Goal: Task Accomplishment & Management: Complete application form

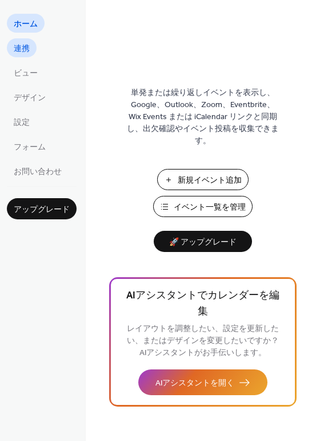
click at [33, 46] on link "連携" at bounding box center [22, 47] width 30 height 19
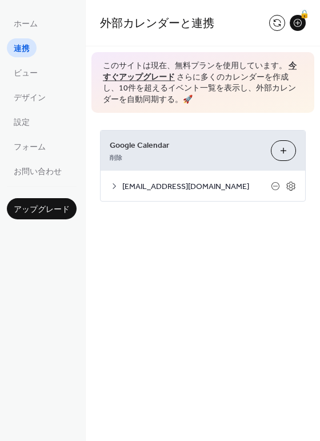
click at [115, 184] on icon at bounding box center [114, 185] width 9 height 9
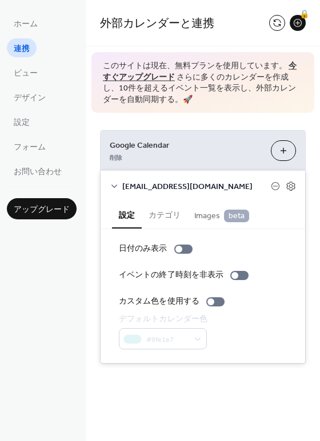
click at [164, 212] on button "カテゴリ" at bounding box center [165, 214] width 46 height 26
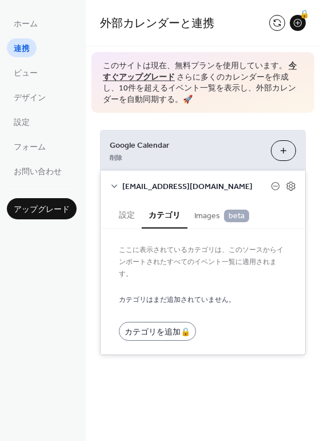
click at [211, 219] on span "Images beta" at bounding box center [222, 215] width 55 height 13
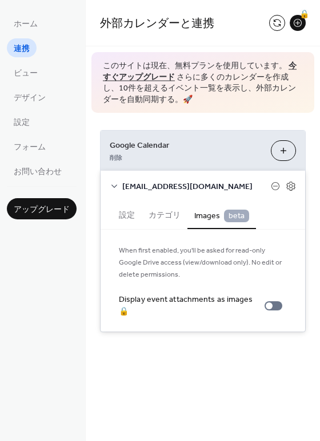
click at [120, 213] on button "設定" at bounding box center [127, 214] width 30 height 26
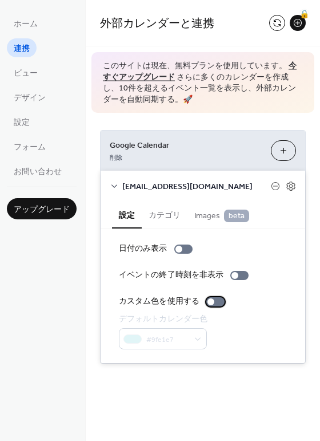
click at [210, 303] on div at bounding box center [211, 301] width 7 height 7
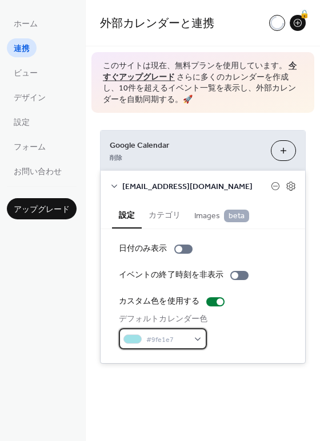
click at [185, 334] on span "#9fe1e7" at bounding box center [167, 340] width 42 height 12
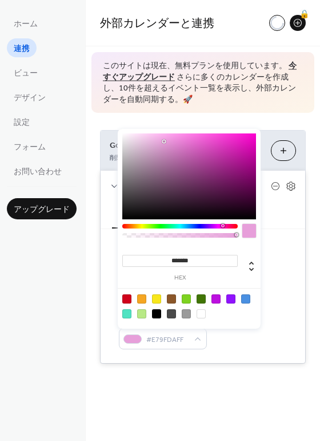
drag, startPoint x: 183, startPoint y: 225, endPoint x: 222, endPoint y: 228, distance: 39.0
click at [222, 228] on div at bounding box center [180, 233] width 116 height 19
type input "*******"
drag, startPoint x: 168, startPoint y: 144, endPoint x: 147, endPoint y: 138, distance: 21.4
click at [147, 138] on div at bounding box center [189, 176] width 134 height 86
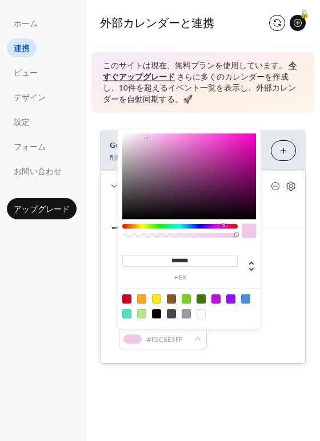
click at [271, 237] on div "日付のみ表示 イベントの終了時刻を非表示 カスタム色を使用する デフォルトカレンダー色 #F2C6E9FF" at bounding box center [203, 296] width 205 height 134
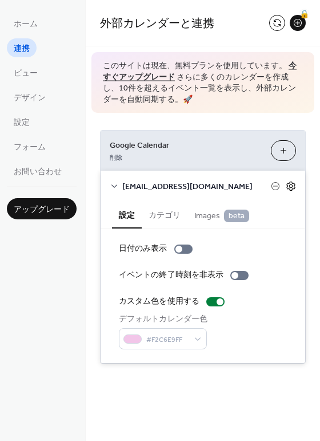
click at [291, 185] on icon at bounding box center [291, 186] width 10 height 10
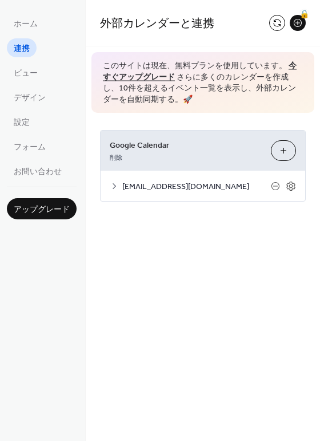
click at [122, 184] on span "chrysanthemum20150303@gmail.com" at bounding box center [196, 187] width 149 height 12
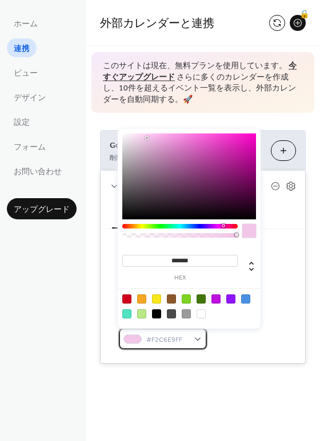
click at [172, 336] on span "#F2C6E9FF" at bounding box center [167, 340] width 42 height 12
click at [306, 273] on div "Google Calendar 削除 カレンダーを選択 chrysanthemum20150303@gmail.com 設定 カテゴリ Images beta…" at bounding box center [203, 246] width 206 height 233
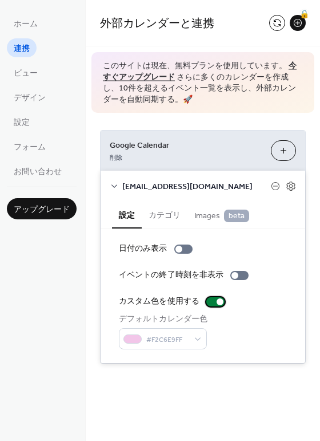
click at [210, 306] on div at bounding box center [216, 301] width 18 height 9
click at [210, 302] on div at bounding box center [211, 301] width 7 height 7
click at [210, 300] on div at bounding box center [216, 301] width 18 height 9
click at [211, 300] on div at bounding box center [211, 301] width 7 height 7
click at [195, 334] on div "#F2C6E9FF" at bounding box center [163, 338] width 88 height 21
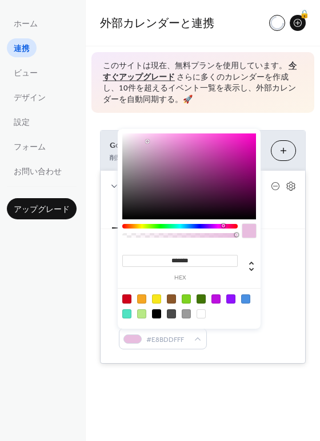
click at [148, 141] on div at bounding box center [189, 176] width 134 height 86
click at [150, 140] on div at bounding box center [189, 176] width 134 height 86
click at [151, 137] on div at bounding box center [189, 176] width 134 height 86
type input "*******"
click at [149, 137] on div at bounding box center [189, 176] width 134 height 86
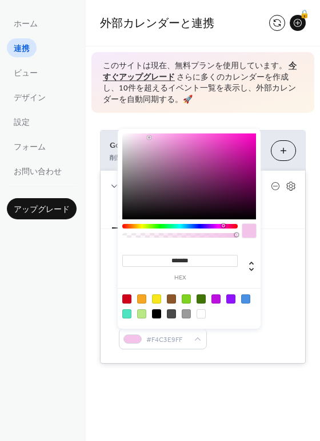
click at [288, 269] on div "日付のみ表示 イベントの終了時刻を非表示 カスタム色を使用する デフォルトカレンダー色 #F4C3E9FF" at bounding box center [203, 296] width 205 height 134
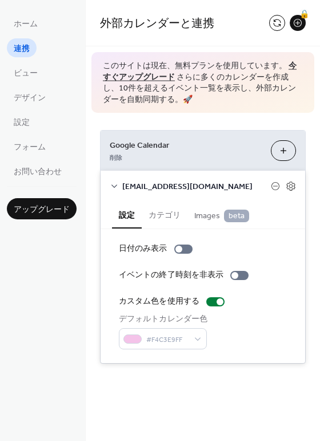
click at [152, 121] on div "Google Calendar 削除 カレンダーを選択 chrysanthemum20150303@gmail.com 設定 カテゴリ Images beta…" at bounding box center [203, 247] width 235 height 268
click at [28, 120] on span "設定" at bounding box center [22, 123] width 16 height 12
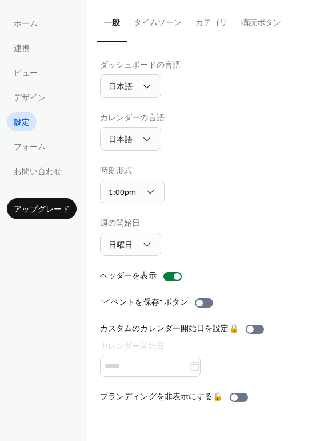
click at [172, 27] on button "タイムゾーン" at bounding box center [158, 20] width 62 height 41
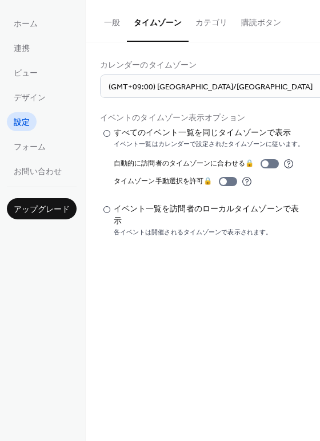
click at [196, 29] on button "カテゴリ" at bounding box center [212, 20] width 46 height 41
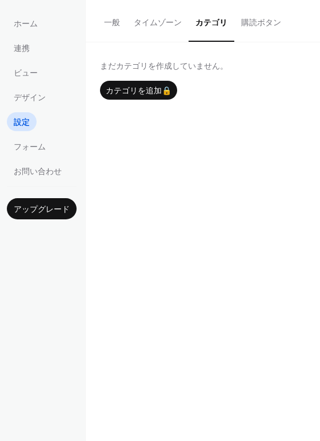
click at [258, 29] on button "購読ボタン" at bounding box center [262, 20] width 54 height 41
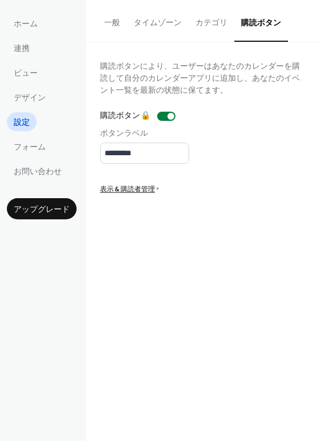
click at [112, 17] on button "一般" at bounding box center [112, 20] width 30 height 41
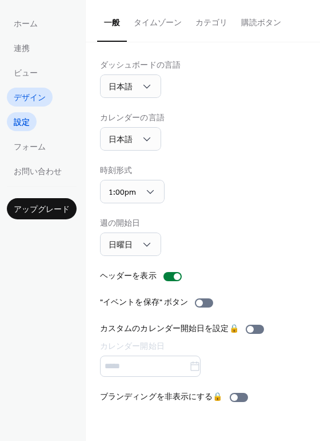
click at [35, 92] on span "デザイン" at bounding box center [30, 98] width 32 height 12
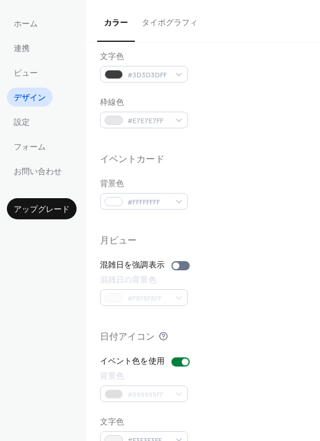
scroll to position [490, 0]
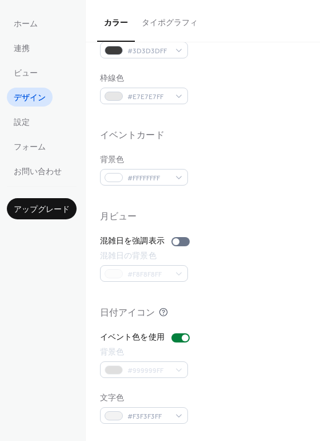
click at [61, 214] on span "アップグレード" at bounding box center [42, 210] width 56 height 12
click at [22, 122] on span "設定" at bounding box center [22, 123] width 16 height 12
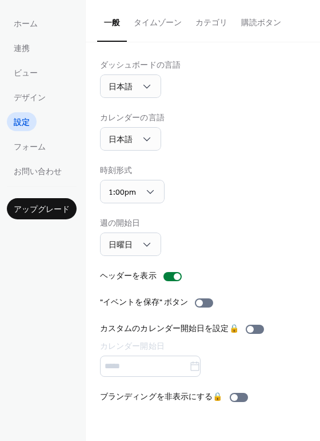
click at [211, 25] on button "カテゴリ" at bounding box center [212, 20] width 46 height 41
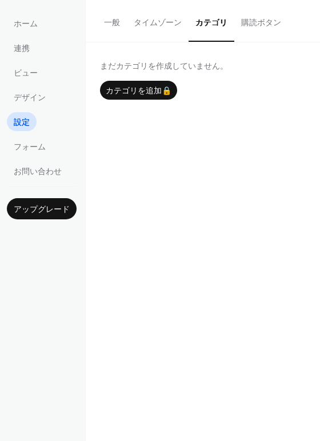
click at [160, 25] on button "タイムゾーン" at bounding box center [158, 20] width 62 height 41
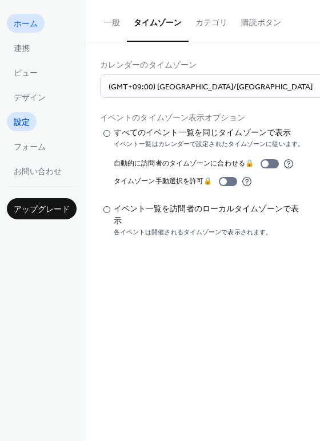
click at [37, 26] on span "ホーム" at bounding box center [26, 24] width 24 height 12
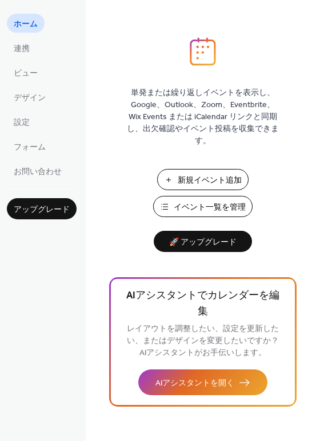
click at [218, 201] on span "イベント一覧を管理" at bounding box center [210, 207] width 72 height 12
click at [169, 183] on button "新規イベント追加" at bounding box center [203, 179] width 92 height 21
click at [170, 203] on button "イベント一覧を管理" at bounding box center [203, 206] width 100 height 21
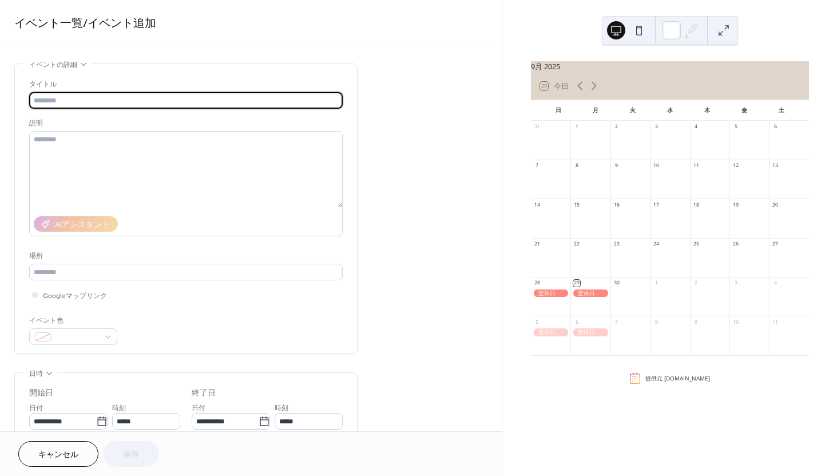
click at [143, 102] on input "text" at bounding box center [186, 100] width 314 height 17
click at [126, 161] on textarea at bounding box center [186, 169] width 314 height 77
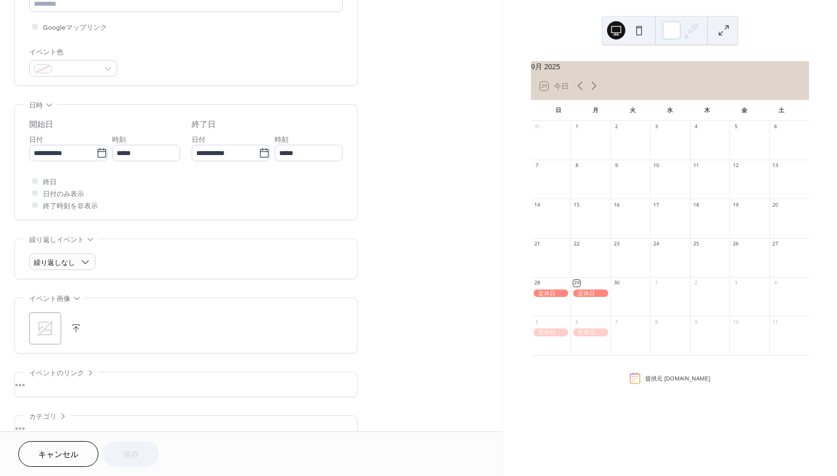
scroll to position [197, 0]
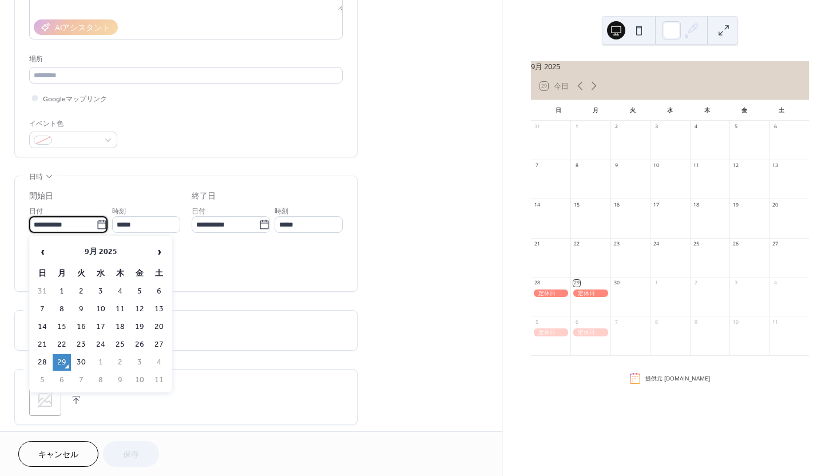
click at [91, 226] on input "**********" at bounding box center [62, 224] width 67 height 17
click at [445, 233] on div "**********" at bounding box center [251, 217] width 502 height 700
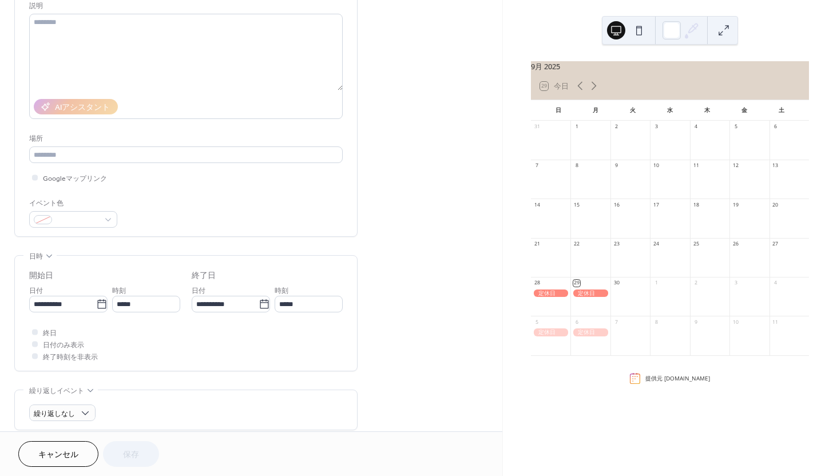
scroll to position [152, 0]
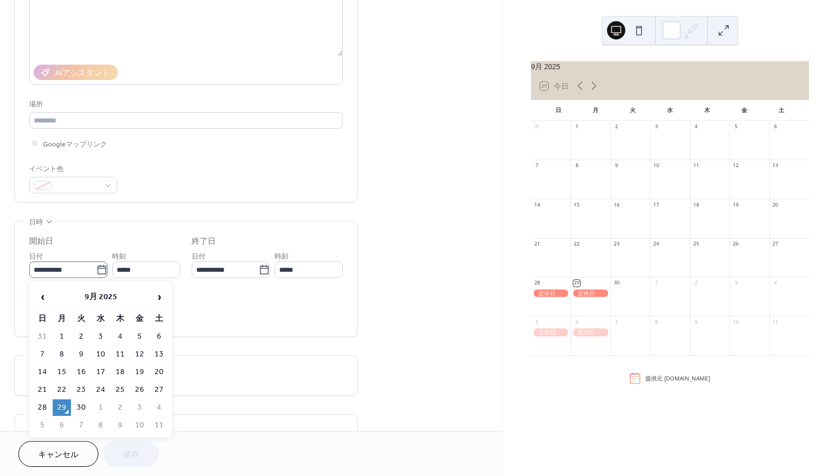
click at [98, 272] on icon at bounding box center [101, 269] width 11 height 11
click at [96, 272] on input "**********" at bounding box center [62, 269] width 67 height 17
click at [172, 233] on div "**********" at bounding box center [186, 278] width 314 height 115
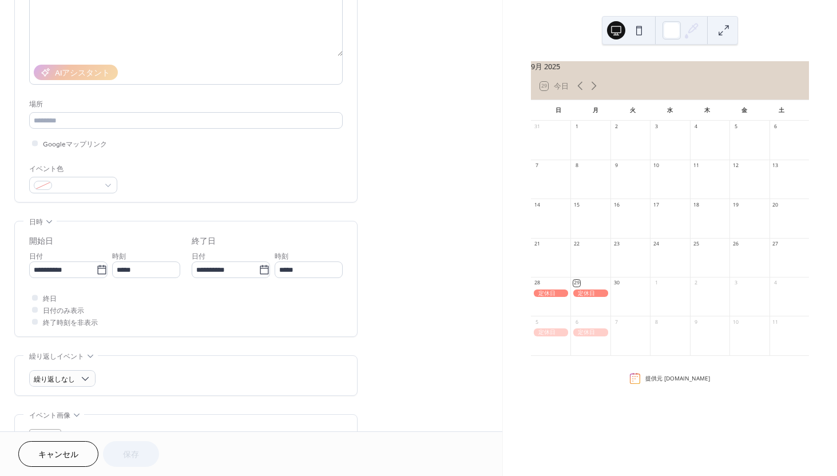
scroll to position [251, 0]
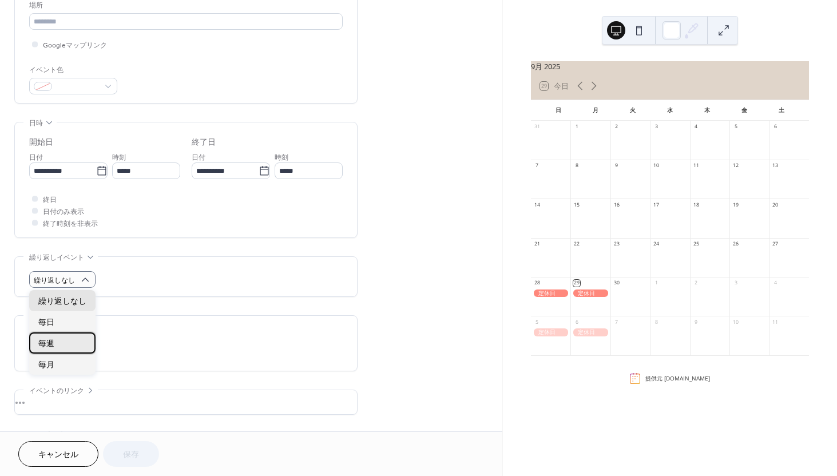
click at [60, 346] on div "毎週" at bounding box center [62, 342] width 66 height 21
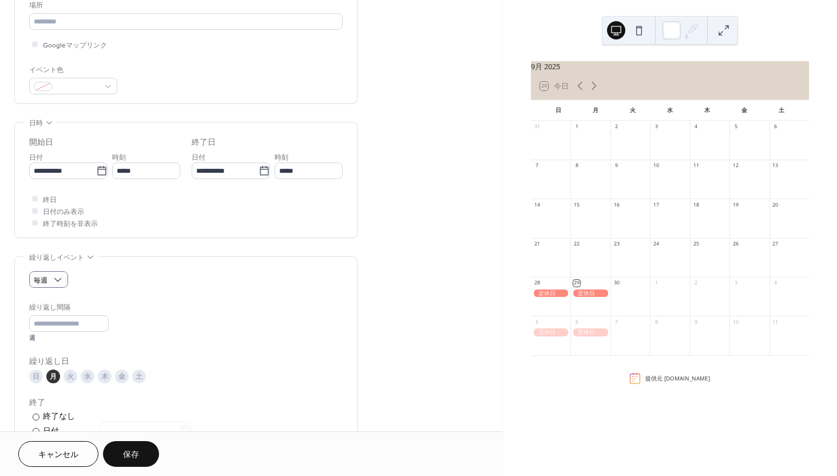
scroll to position [328, 0]
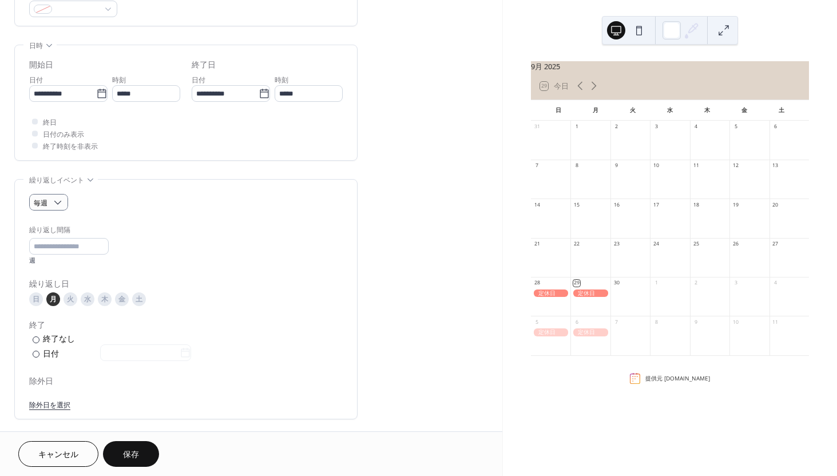
click at [38, 297] on div "日" at bounding box center [36, 299] width 14 height 14
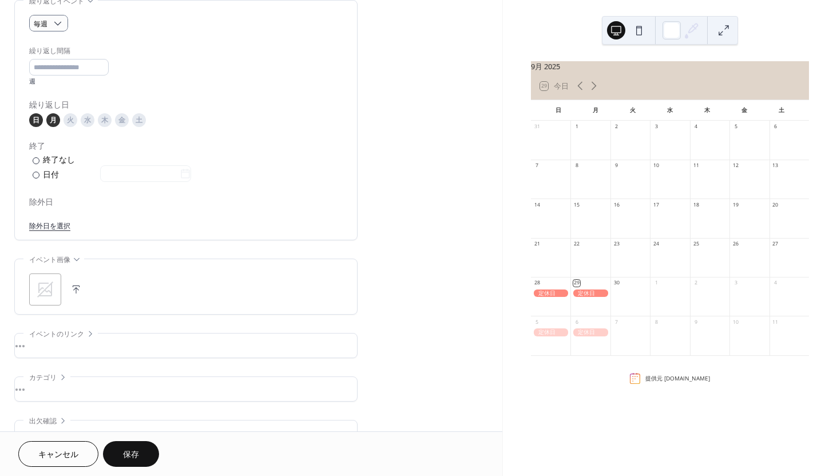
scroll to position [500, 0]
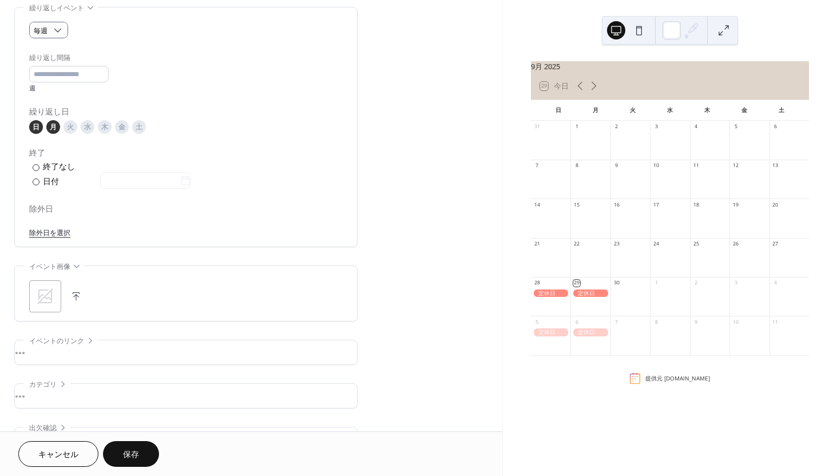
click at [65, 229] on link "除外日を選択" at bounding box center [49, 232] width 41 height 12
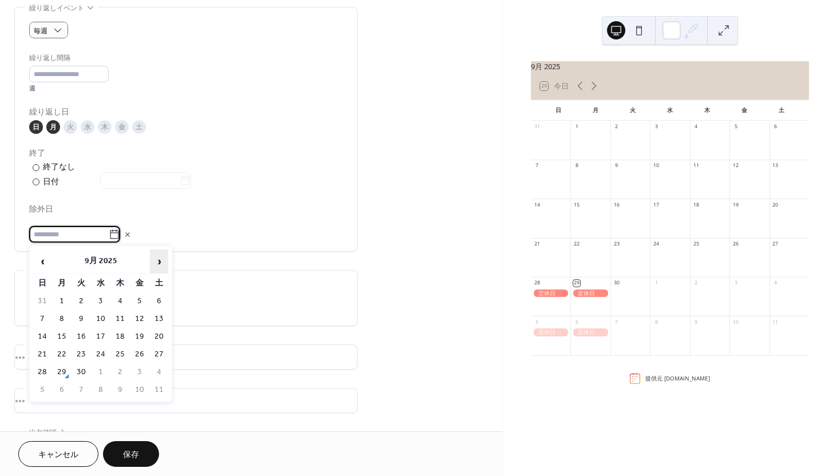
click at [160, 260] on span "›" at bounding box center [158, 261] width 17 height 23
click at [43, 351] on td "19" at bounding box center [42, 354] width 18 height 17
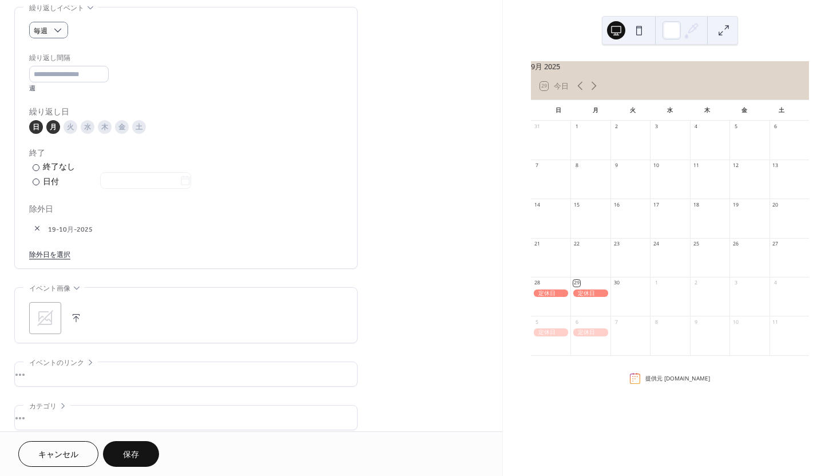
click at [55, 250] on link "除外日を選択" at bounding box center [49, 254] width 41 height 12
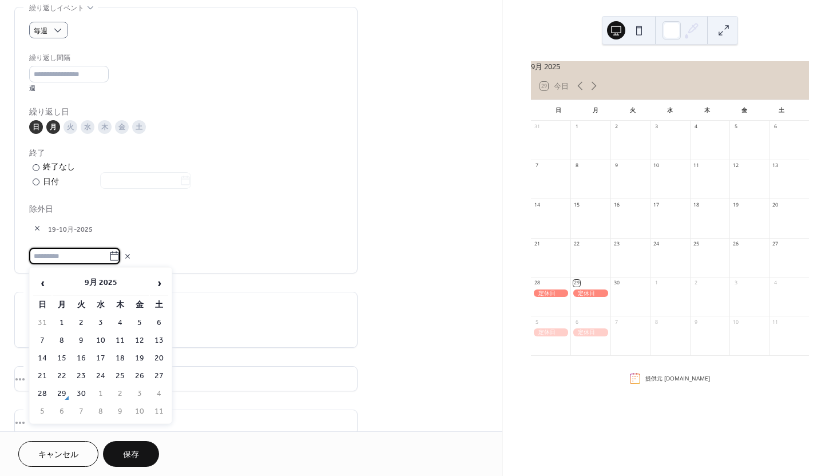
click at [60, 445] on button "キャンセル" at bounding box center [58, 454] width 80 height 26
